Goal: Task Accomplishment & Management: Complete application form

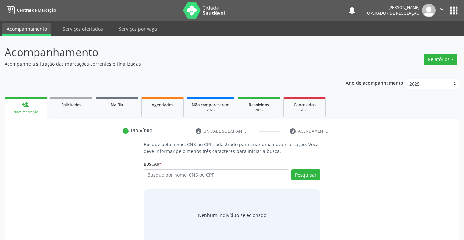
click at [211, 176] on input "text" at bounding box center [216, 175] width 145 height 11
type input "05347991593"
click at [306, 175] on button "Pesquisar" at bounding box center [305, 175] width 29 height 11
type input "05347991593"
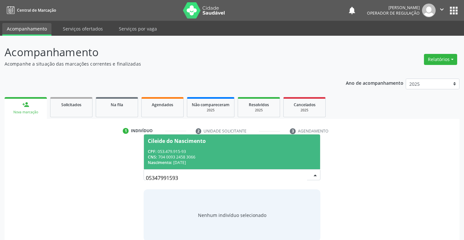
click at [173, 144] on span "Cileide do Nascimento CPF: 053.479.915-93 CNS: 704 0093 2458 3066 Nascimento: […" at bounding box center [232, 152] width 176 height 35
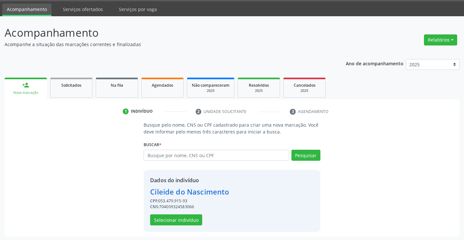
scroll to position [21, 0]
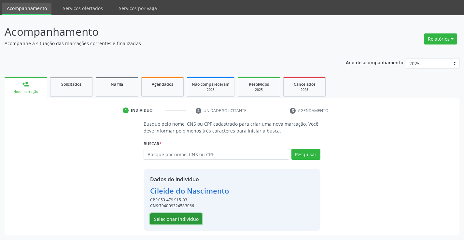
click at [176, 219] on button "Selecionar indivíduo" at bounding box center [176, 219] width 52 height 11
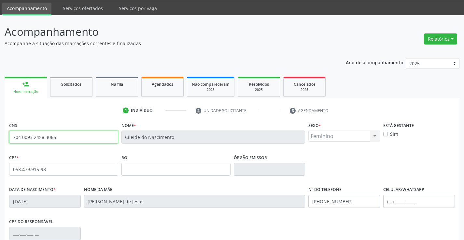
drag, startPoint x: 11, startPoint y: 138, endPoint x: 71, endPoint y: 142, distance: 60.0
click at [71, 142] on input "704 0093 2458 3066" at bounding box center [63, 137] width 109 height 13
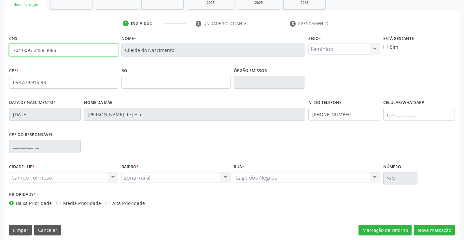
scroll to position [112, 0]
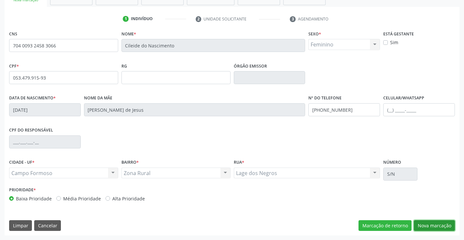
click at [427, 224] on button "Nova marcação" at bounding box center [434, 226] width 41 height 11
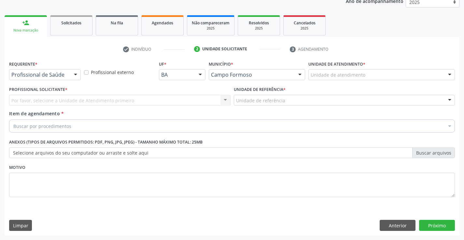
scroll to position [82, 0]
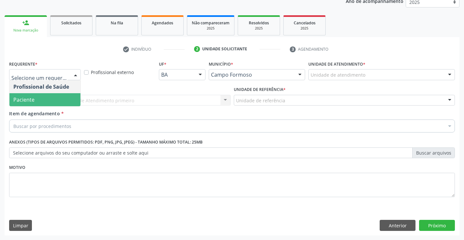
click at [32, 99] on span "Paciente" at bounding box center [23, 99] width 21 height 7
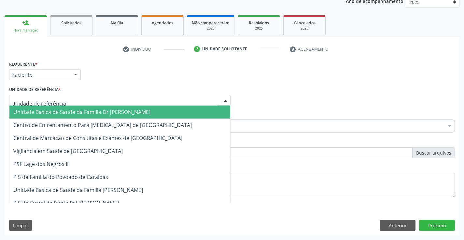
click at [60, 100] on div at bounding box center [119, 100] width 221 height 11
click at [74, 114] on span "Unidade Basica de Saude da Familia Dr [PERSON_NAME]" at bounding box center [81, 112] width 137 height 7
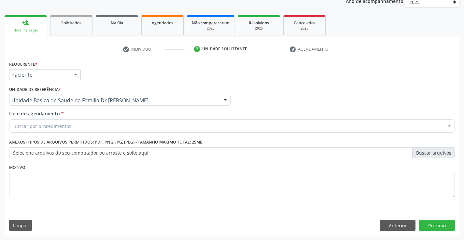
click at [80, 127] on div "Buscar por procedimentos" at bounding box center [232, 126] width 446 height 13
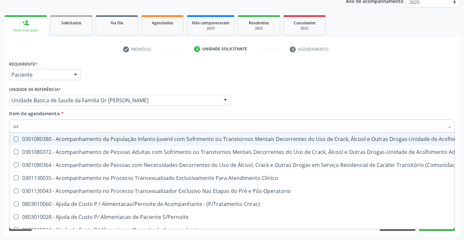
type input "usg"
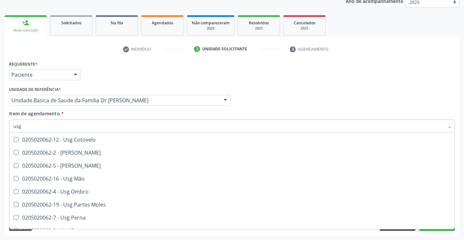
scroll to position [65, 0]
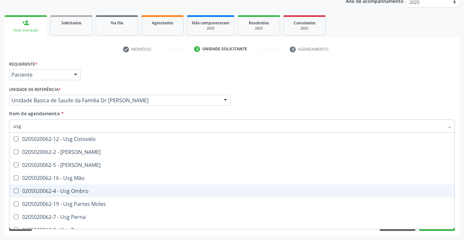
click at [86, 191] on div "0205020062-4 - Usg Ombro" at bounding box center [231, 191] width 437 height 5
checkbox Ombro "true"
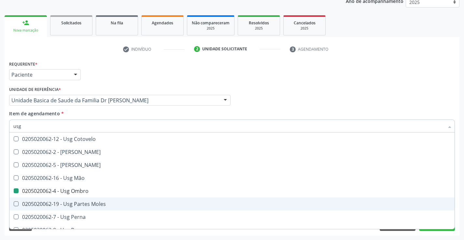
click at [459, 197] on div "Acompanhamento Acompanhe a situação das marcações correntes e finalizadas Relat…" at bounding box center [232, 97] width 464 height 287
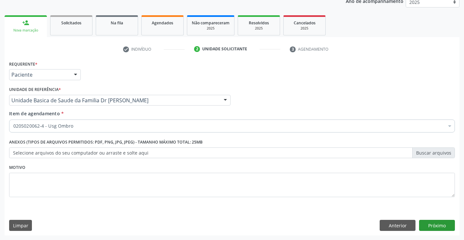
scroll to position [0, 0]
click at [434, 225] on button "Próximo" at bounding box center [437, 225] width 36 height 11
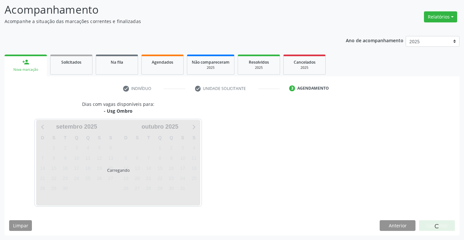
scroll to position [43, 0]
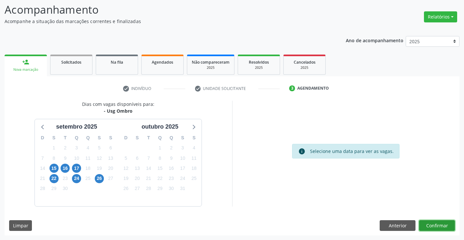
click at [434, 225] on button "Confirmar" at bounding box center [437, 226] width 36 height 11
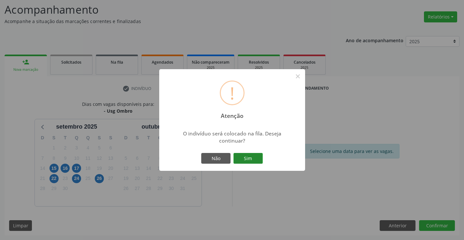
click at [242, 158] on button "Sim" at bounding box center [247, 158] width 29 height 11
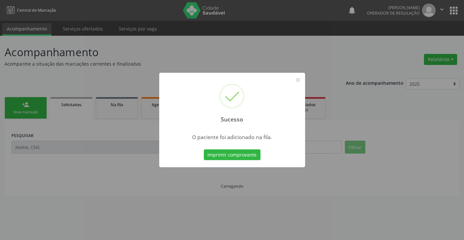
scroll to position [0, 0]
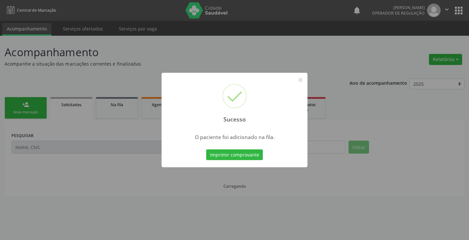
click at [242, 158] on button "Imprimir comprovante" at bounding box center [234, 155] width 57 height 11
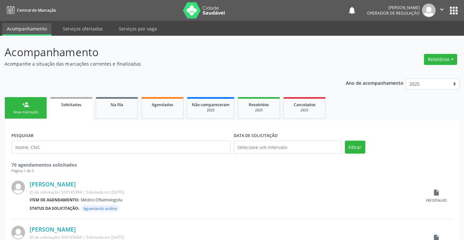
click at [19, 107] on link "person_add Nova marcação" at bounding box center [26, 108] width 42 height 22
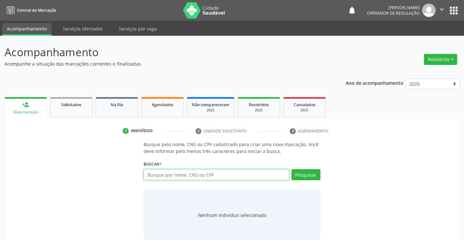
click at [230, 177] on input "text" at bounding box center [216, 175] width 145 height 11
paste input "704 0093 2458 3066"
type input "7"
type input "05347991593"
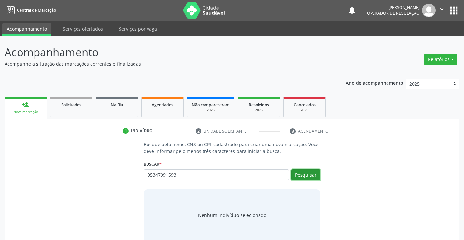
click at [312, 174] on button "Pesquisar" at bounding box center [305, 175] width 29 height 11
type input "05347991593"
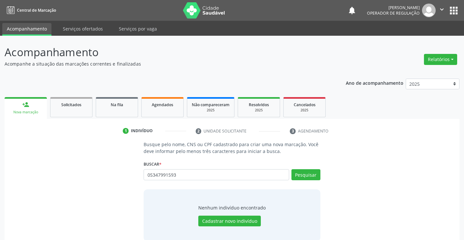
click at [145, 177] on div "05347991593 Busque por nome, CNS ou CPF Nenhum resultado encontrado para: " 053…" at bounding box center [232, 178] width 176 height 16
click at [307, 175] on button "Pesquisar" at bounding box center [305, 175] width 29 height 11
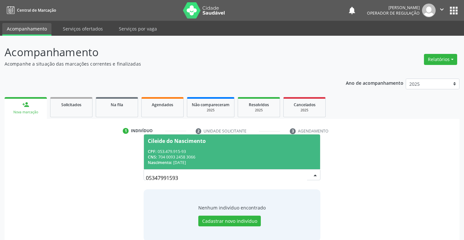
click at [197, 152] on div "CPF: 053.479.915-93" at bounding box center [232, 152] width 168 height 6
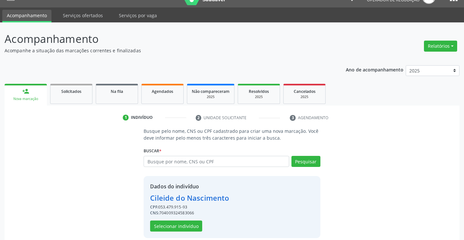
scroll to position [21, 0]
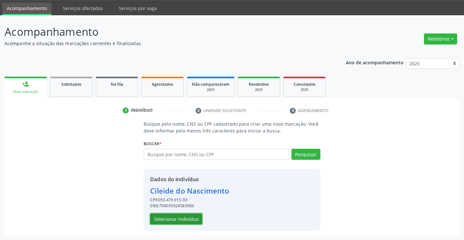
click at [175, 218] on button "Selecionar indivíduo" at bounding box center [176, 219] width 52 height 11
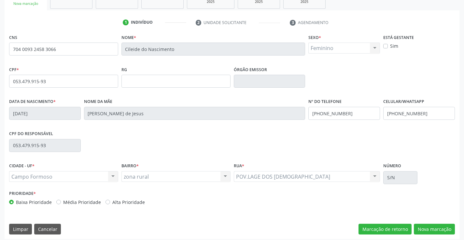
scroll to position [112, 0]
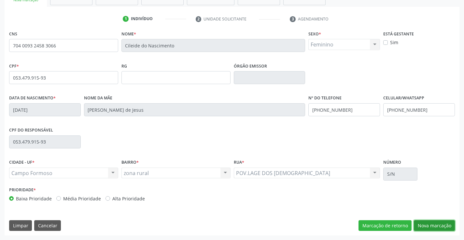
click at [429, 225] on button "Nova marcação" at bounding box center [434, 226] width 41 height 11
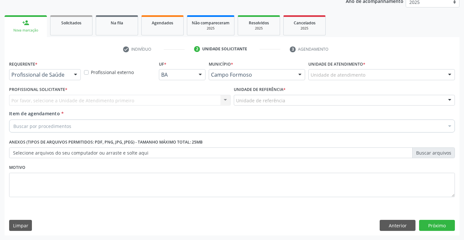
scroll to position [82, 0]
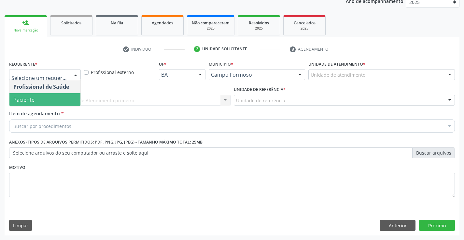
click at [58, 96] on span "Paciente" at bounding box center [44, 99] width 71 height 13
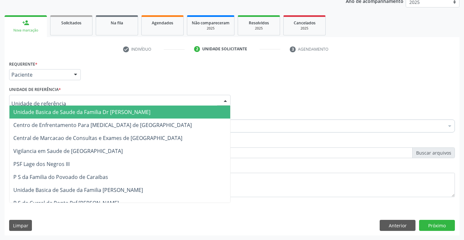
click at [77, 111] on span "Unidade Basica de Saude da Familia Dr [PERSON_NAME]" at bounding box center [81, 112] width 137 height 7
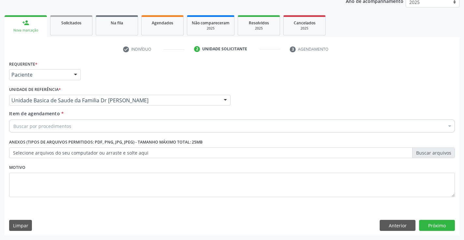
click at [84, 128] on div "Buscar por procedimentos" at bounding box center [232, 126] width 446 height 13
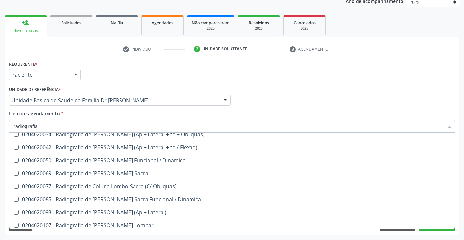
scroll to position [325, 0]
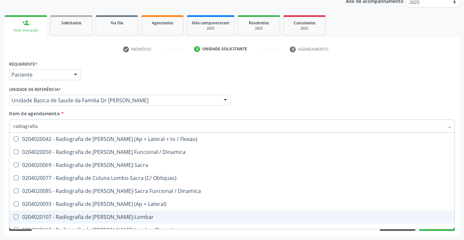
type input "radiografia"
click at [460, 210] on div "Acompanhamento Acompanhe a situação das marcações correntes e finalizadas Relat…" at bounding box center [232, 97] width 464 height 287
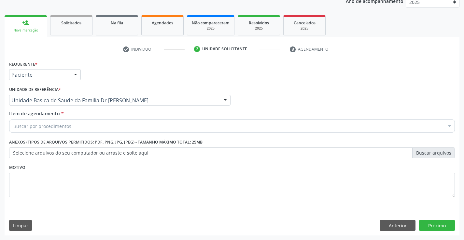
scroll to position [0, 0]
click at [393, 224] on button "Anterior" at bounding box center [397, 225] width 36 height 11
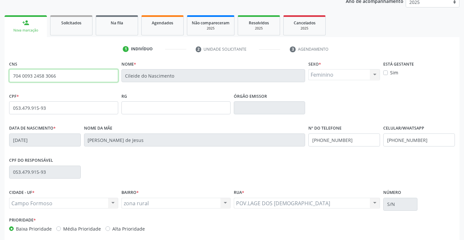
drag, startPoint x: 12, startPoint y: 76, endPoint x: 71, endPoint y: 80, distance: 59.3
click at [71, 80] on input "704 0093 2458 3066" at bounding box center [63, 75] width 109 height 13
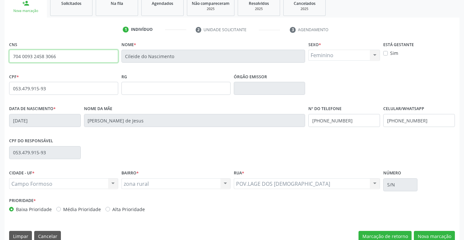
scroll to position [112, 0]
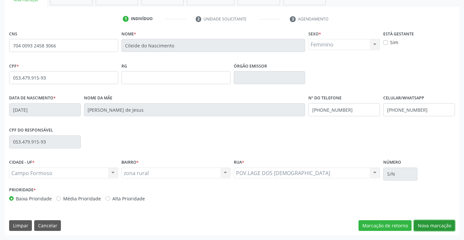
click at [432, 225] on button "Nova marcação" at bounding box center [434, 226] width 41 height 11
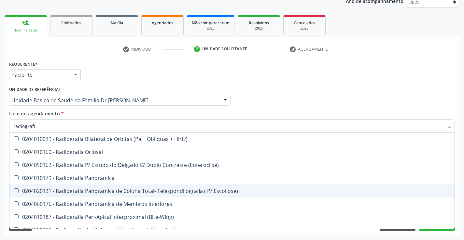
type input "radiografia"
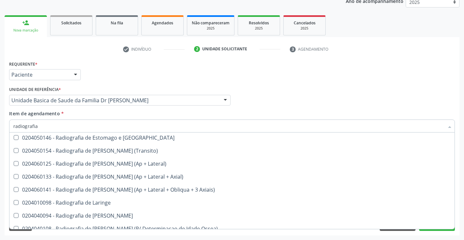
scroll to position [586, 0]
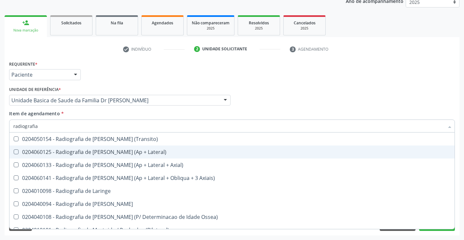
click at [102, 153] on div "0204060125 - Radiografia de [PERSON_NAME] (Ap + Lateral)" at bounding box center [231, 152] width 437 height 5
checkbox Lateral\) "true"
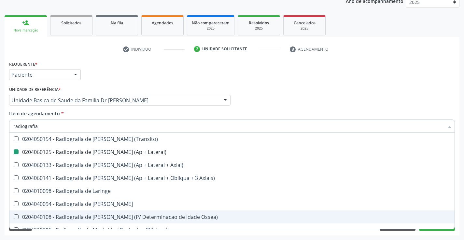
click at [461, 197] on div "Acompanhamento Acompanhe a situação das marcações correntes e finalizadas Relat…" at bounding box center [232, 97] width 464 height 287
checkbox Oclusal "true"
checkbox Lateral\) "false"
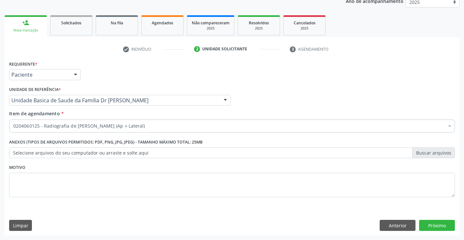
scroll to position [0, 0]
click at [433, 225] on button "Próximo" at bounding box center [437, 225] width 36 height 11
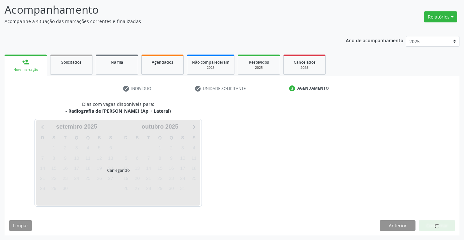
scroll to position [43, 0]
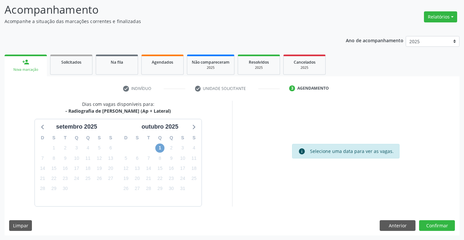
click at [159, 147] on span "1" at bounding box center [159, 148] width 9 height 9
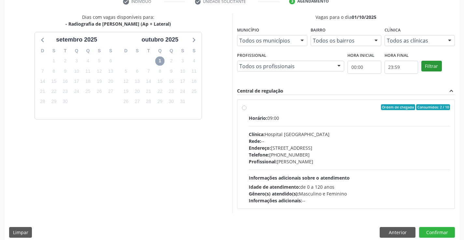
scroll to position [137, 0]
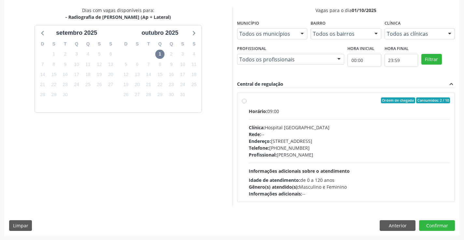
click at [321, 105] on label "Ordem de chegada Consumidos: 2 / 10 Horário: 09:00 Clínica: Hospital [GEOGRAPHI…" at bounding box center [349, 148] width 201 height 100
click at [246, 103] on input "Ordem de chegada Consumidos: 2 / 10 Horário: 09:00 Clínica: Hospital [GEOGRAPHI…" at bounding box center [244, 101] width 5 height 6
radio input "true"
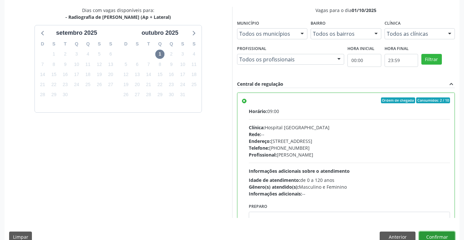
click at [436, 235] on button "Confirmar" at bounding box center [437, 237] width 36 height 11
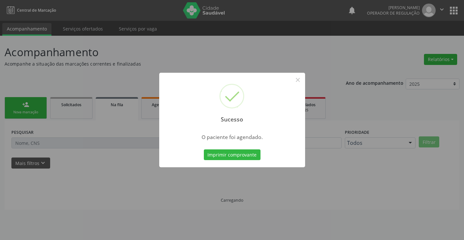
scroll to position [0, 0]
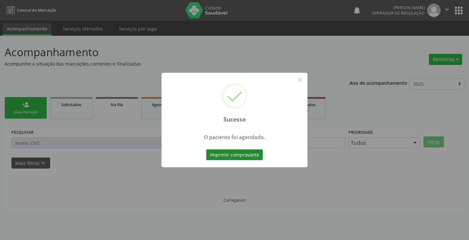
click at [240, 153] on button "Imprimir comprovante" at bounding box center [234, 155] width 57 height 11
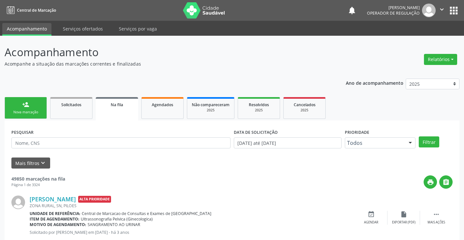
click at [34, 111] on div "Nova marcação" at bounding box center [25, 112] width 33 height 5
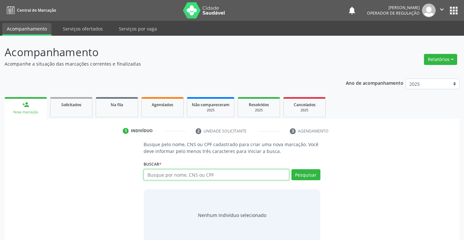
click at [212, 175] on input "text" at bounding box center [216, 175] width 145 height 11
paste input "704 0093 2458 3066"
type input "704 0093 2458 3066"
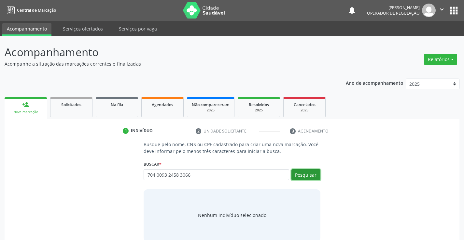
click at [307, 174] on button "Pesquisar" at bounding box center [305, 175] width 29 height 11
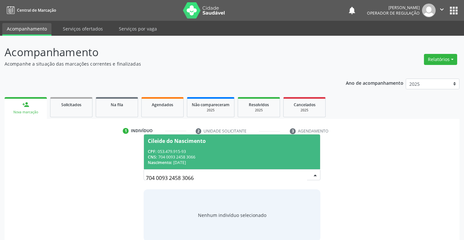
click at [226, 150] on div "CPF: 053.479.915-93" at bounding box center [232, 152] width 168 height 6
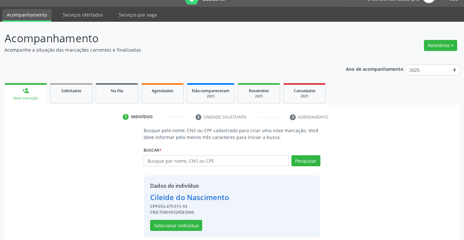
scroll to position [21, 0]
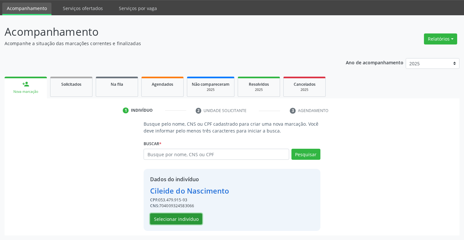
click at [168, 217] on button "Selecionar indivíduo" at bounding box center [176, 219] width 52 height 11
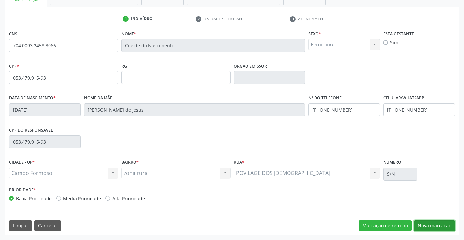
click at [437, 226] on button "Nova marcação" at bounding box center [434, 226] width 41 height 11
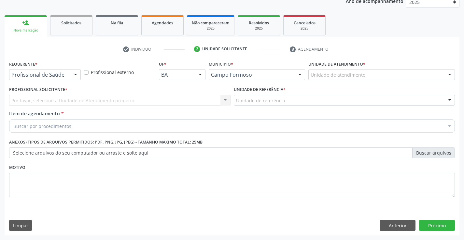
scroll to position [82, 0]
click at [29, 71] on div "Profissional de Saúde" at bounding box center [45, 74] width 72 height 11
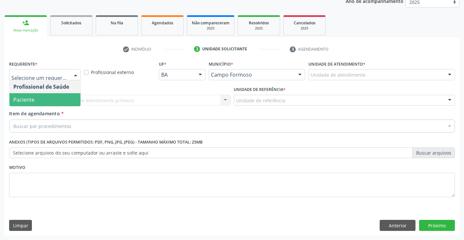
click at [32, 102] on span "Paciente" at bounding box center [23, 99] width 21 height 7
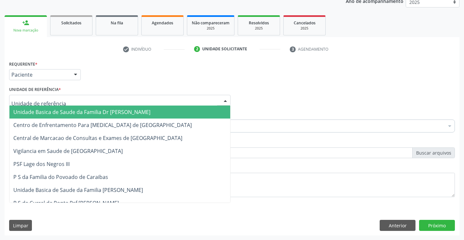
click at [47, 111] on span "Unidade Basica de Saude da Familia Dr [PERSON_NAME]" at bounding box center [81, 112] width 137 height 7
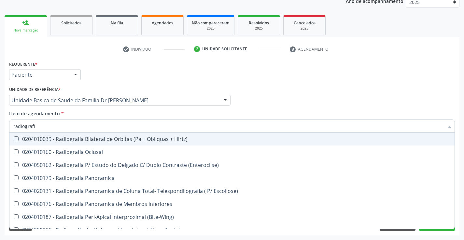
type input "radiografia"
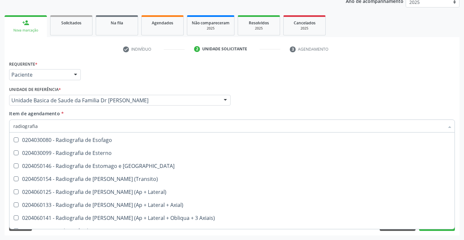
scroll to position [553, 0]
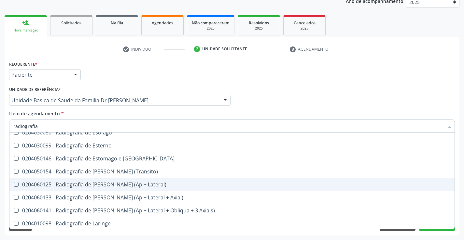
click at [133, 185] on div "0204060125 - Radiografia de [PERSON_NAME] (Ap + Lateral)" at bounding box center [231, 184] width 437 height 5
checkbox Lateral\) "true"
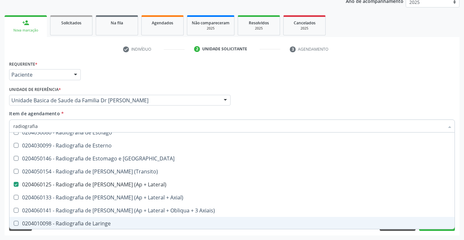
click at [460, 216] on div "Acompanhamento Acompanhe a situação das marcações correntes e finalizadas Relat…" at bounding box center [232, 97] width 464 height 287
checkbox Oclusal "true"
checkbox Lateral\) "false"
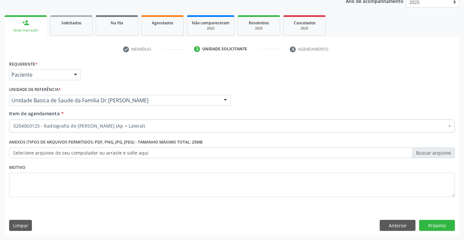
scroll to position [0, 0]
click at [433, 226] on button "Próximo" at bounding box center [437, 225] width 36 height 11
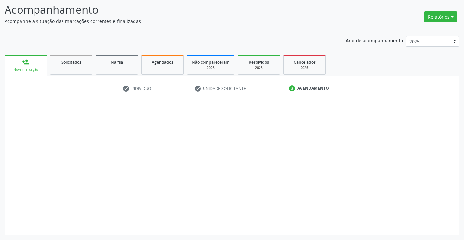
scroll to position [43, 0]
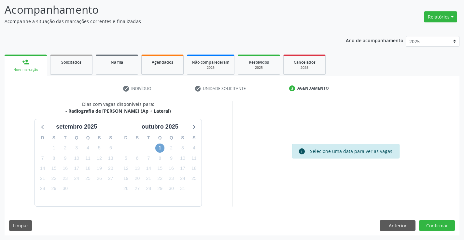
click at [159, 147] on span "1" at bounding box center [159, 148] width 9 height 9
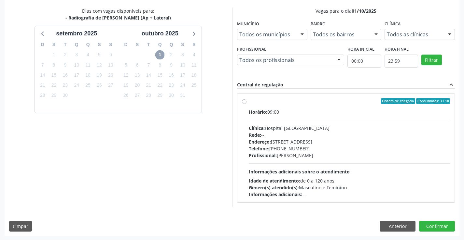
scroll to position [137, 0]
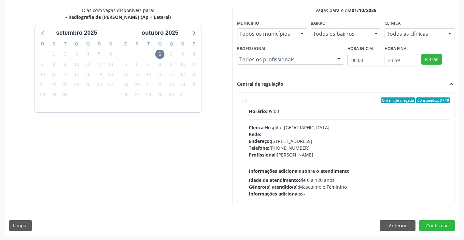
click at [303, 107] on label "Ordem de chegada Consumidos: 3 / 10 Horário: 09:00 Clínica: Hospital [GEOGRAPHI…" at bounding box center [349, 148] width 201 height 100
click at [246, 103] on input "Ordem de chegada Consumidos: 3 / 10 Horário: 09:00 Clínica: Hospital [GEOGRAPHI…" at bounding box center [244, 101] width 5 height 6
radio input "true"
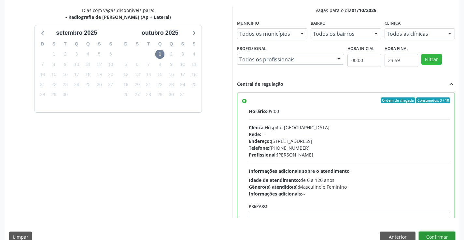
click at [434, 234] on button "Confirmar" at bounding box center [437, 237] width 36 height 11
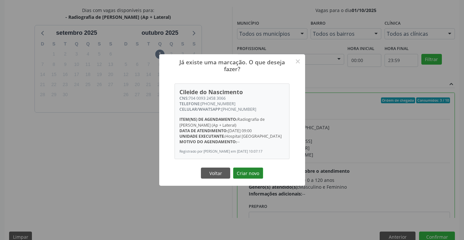
click at [248, 176] on button "Criar novo" at bounding box center [248, 173] width 30 height 11
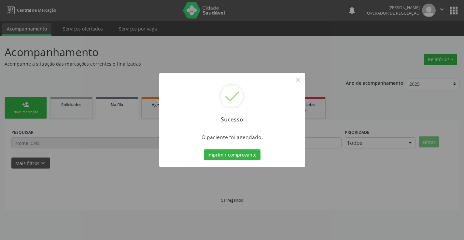
scroll to position [0, 0]
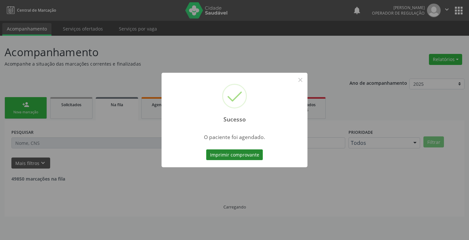
click at [233, 154] on button "Imprimir comprovante" at bounding box center [234, 155] width 57 height 11
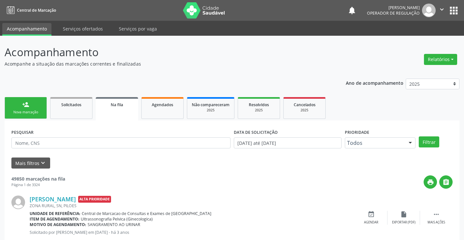
click at [25, 108] on link "person_add Nova marcação" at bounding box center [26, 108] width 42 height 22
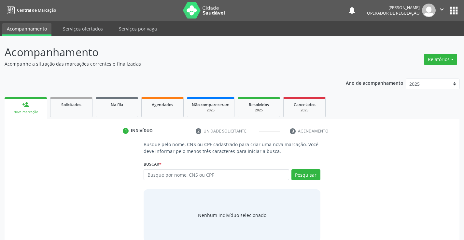
click at [442, 8] on icon "" at bounding box center [441, 9] width 7 height 7
click at [426, 43] on link "Sair" at bounding box center [425, 39] width 45 height 9
